Goal: Find specific page/section: Find specific page/section

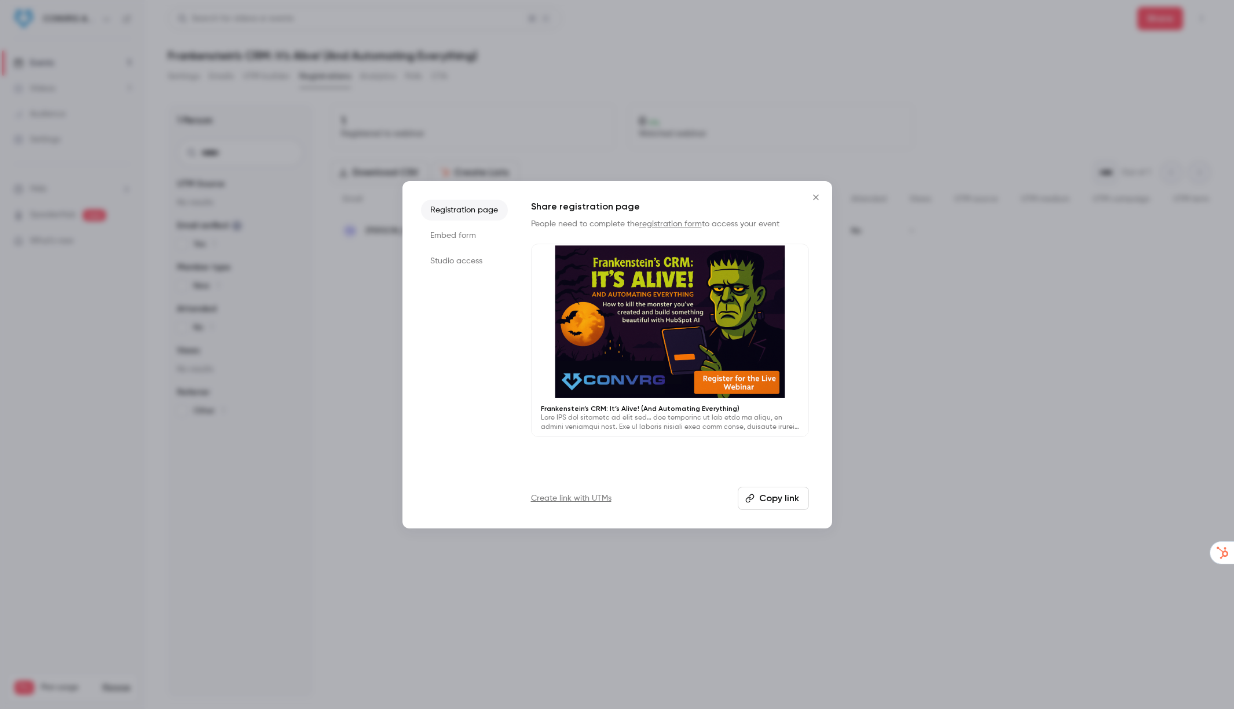
click at [820, 196] on icon "Close" at bounding box center [816, 197] width 14 height 9
